Goal: Book appointment/travel/reservation

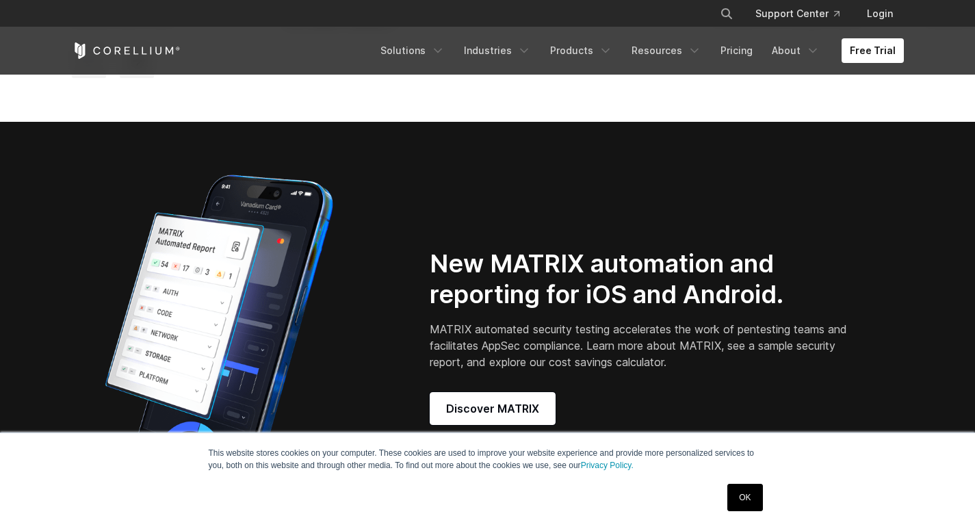
click at [745, 483] on div "OK" at bounding box center [744, 498] width 43 height 36
click at [728, 486] on link "OK" at bounding box center [744, 497] width 35 height 27
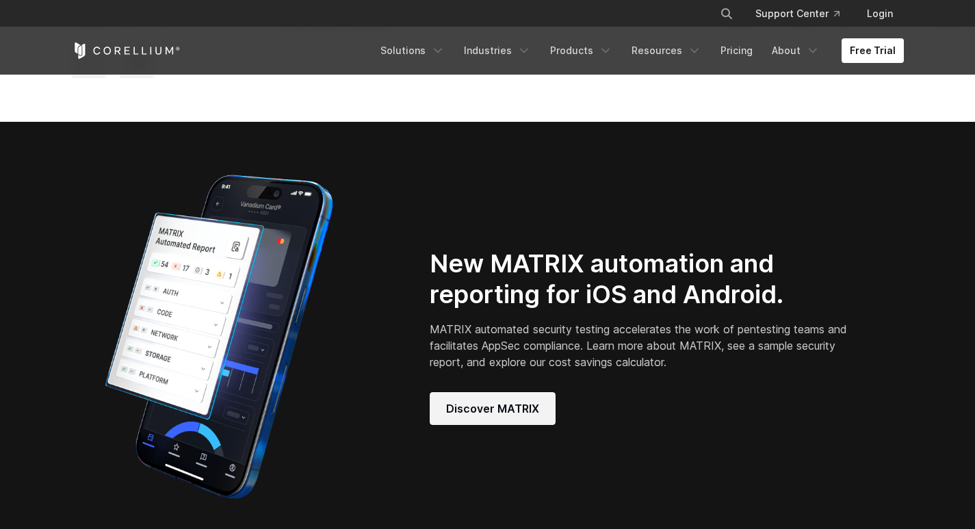
click at [520, 415] on span "Discover MATRIX" at bounding box center [492, 408] width 93 height 16
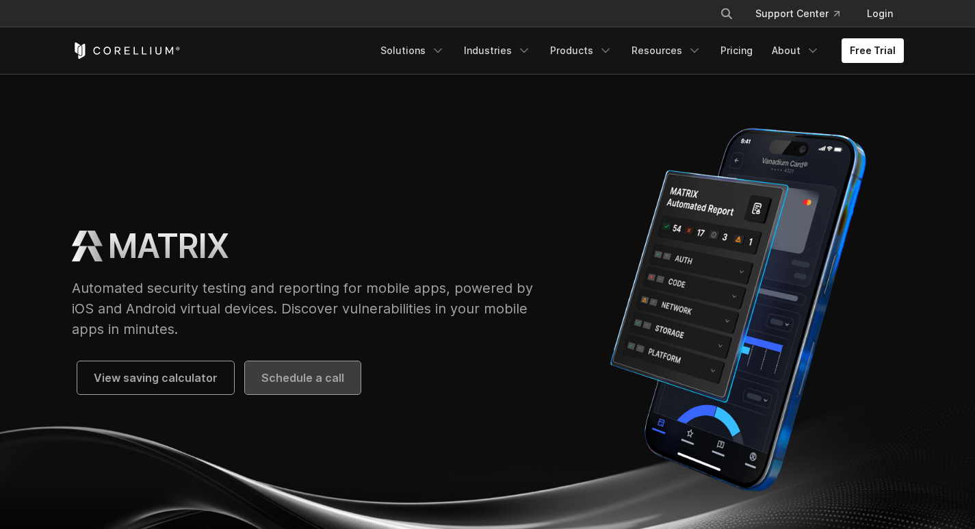
click at [269, 368] on link "Schedule a call" at bounding box center [303, 377] width 116 height 33
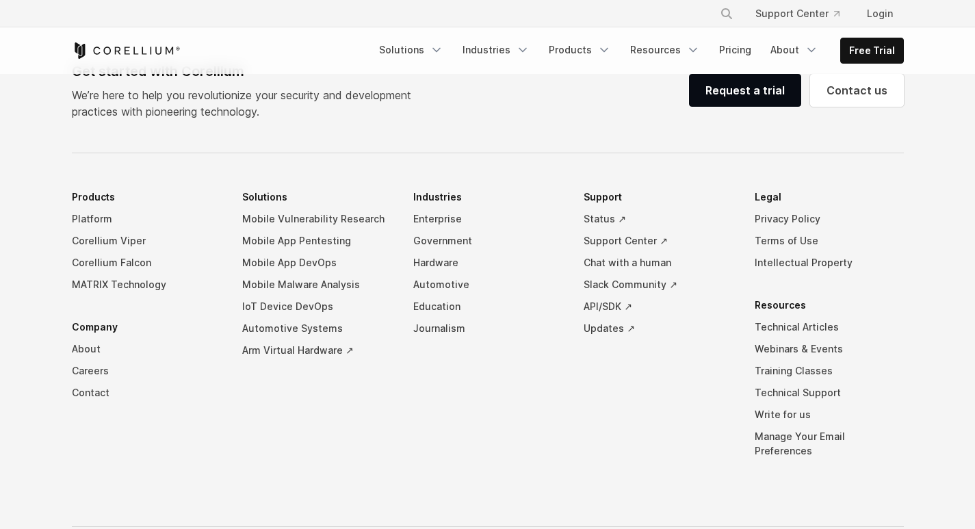
select select "**"
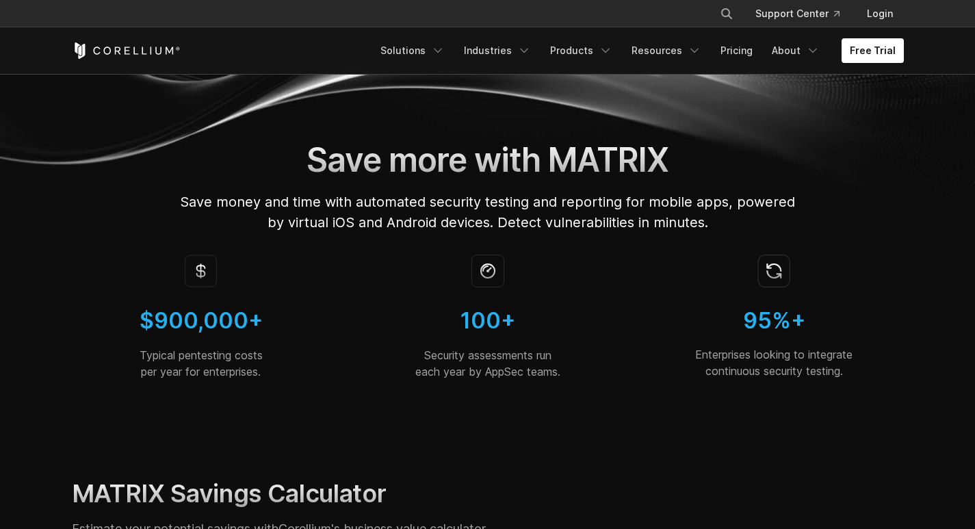
click at [471, 271] on img at bounding box center [487, 270] width 33 height 33
click at [510, 263] on div at bounding box center [487, 280] width 259 height 52
click at [485, 267] on img at bounding box center [487, 270] width 33 height 33
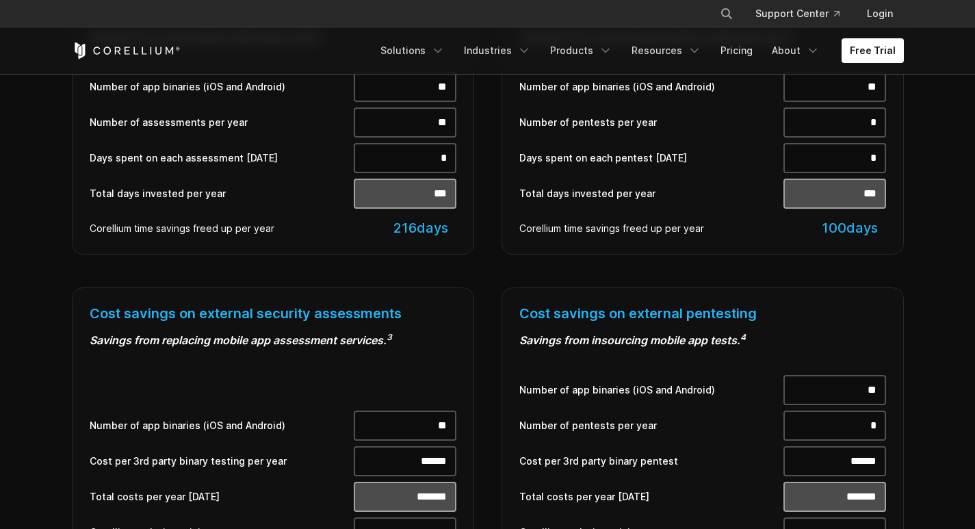
scroll to position [684, 0]
